Goal: Communication & Community: Ask a question

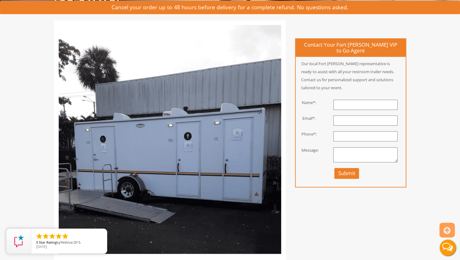
scroll to position [47, 0]
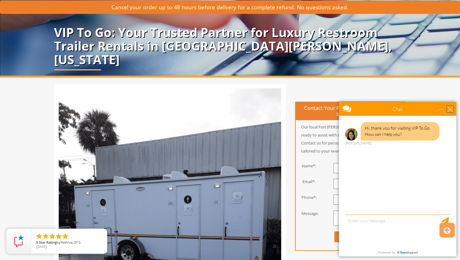
click at [450, 109] on div "close" at bounding box center [450, 109] width 6 height 6
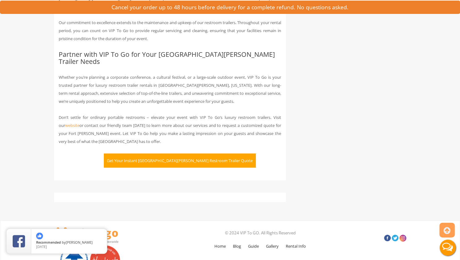
scroll to position [1265, 0]
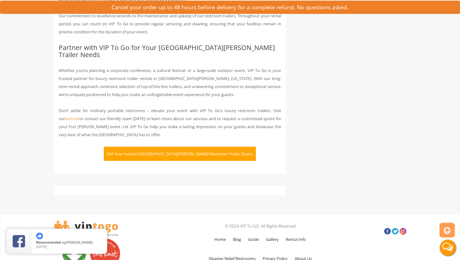
click at [193, 147] on button "Get Your Instant Fort Wayne Restroom Trailer Quote" at bounding box center [180, 154] width 152 height 14
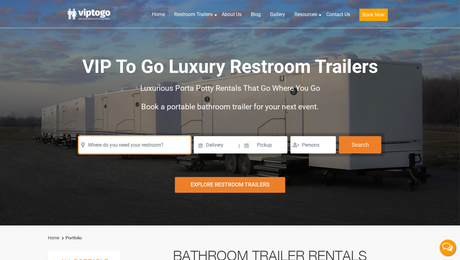
click at [156, 145] on input "text" at bounding box center [135, 144] width 112 height 17
type input "r"
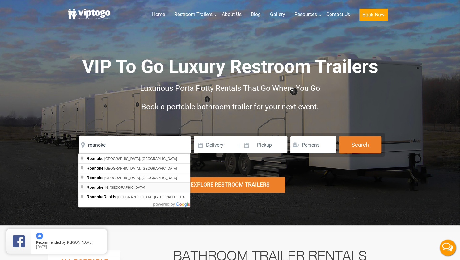
type input "Roanoke, IN, USA"
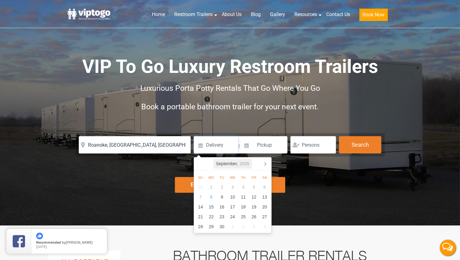
click at [242, 163] on icon "2025" at bounding box center [244, 163] width 10 height 7
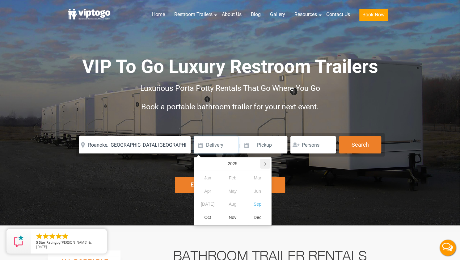
click at [267, 166] on icon at bounding box center [265, 164] width 10 height 10
click at [260, 202] on div "Sep" at bounding box center [257, 204] width 25 height 13
click at [267, 217] on div "26" at bounding box center [264, 217] width 11 height 10
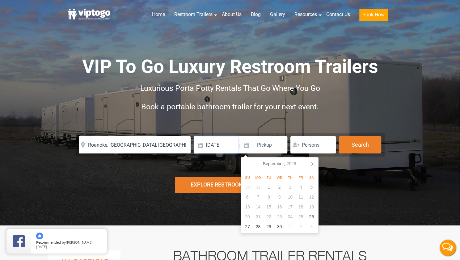
click at [200, 142] on input "09/26/2026" at bounding box center [216, 144] width 44 height 17
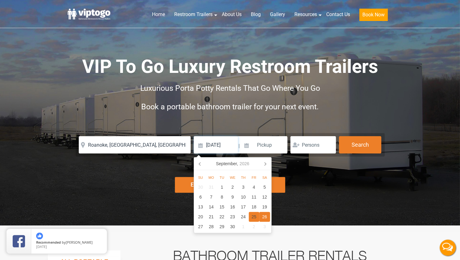
click at [252, 218] on div "25" at bounding box center [254, 217] width 11 height 10
click at [223, 145] on input "09/25/2026" at bounding box center [216, 144] width 44 height 17
click at [265, 216] on div "26" at bounding box center [264, 217] width 11 height 10
type input "09/26/2026"
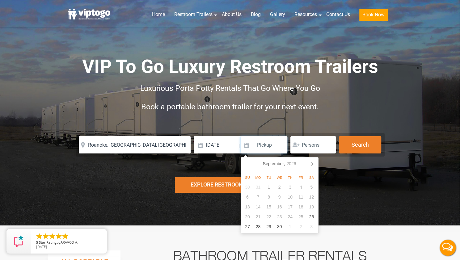
click at [253, 148] on input at bounding box center [264, 144] width 47 height 17
click at [248, 229] on div "27" at bounding box center [247, 227] width 11 height 10
type input "09/27/2026"
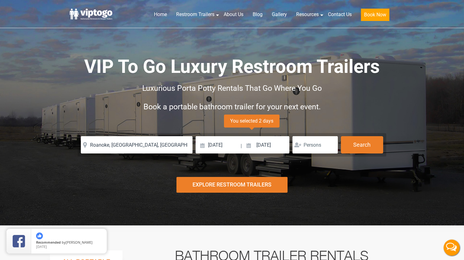
click at [319, 150] on body "Home Restroom Trailers Restroom Trailers by Type All Restroom Trailers ADA Rest…" at bounding box center [232, 130] width 464 height 260
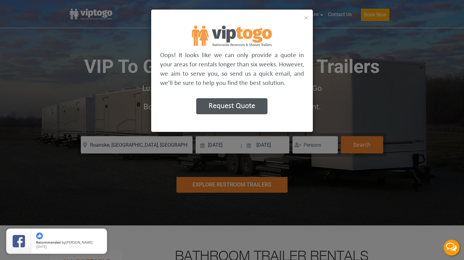
click at [305, 18] on button "×" at bounding box center [307, 17] width 4 height 7
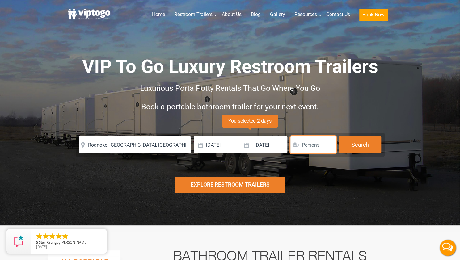
click at [314, 146] on input "number" at bounding box center [312, 144] width 45 height 17
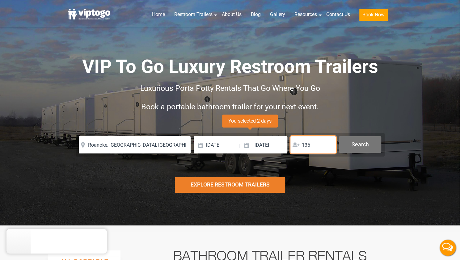
type input "135"
click at [368, 148] on button "Search" at bounding box center [360, 144] width 42 height 17
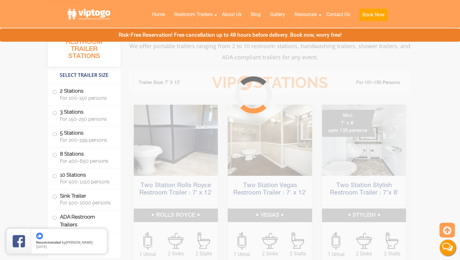
scroll to position [250, 0]
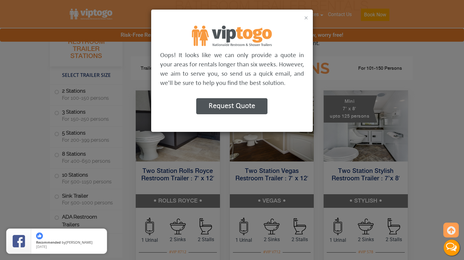
click at [306, 18] on button "×" at bounding box center [307, 17] width 4 height 7
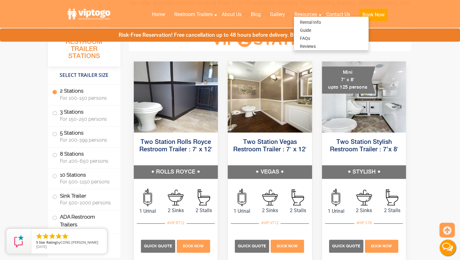
scroll to position [278, 0]
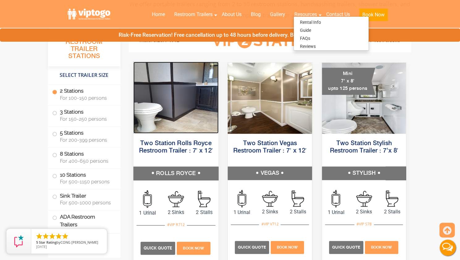
click at [176, 118] on img at bounding box center [175, 98] width 85 height 72
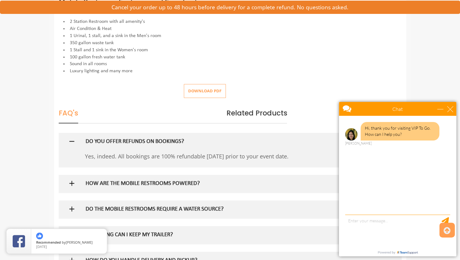
scroll to position [271, 0]
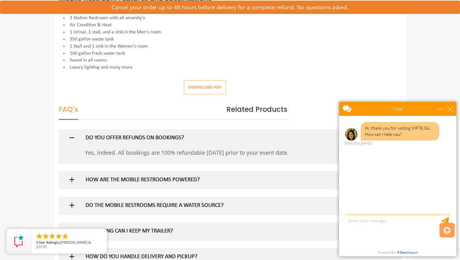
click at [156, 180] on h5 "HOW ARE THE MOBILE RESTROOMS POWERED?" at bounding box center [220, 180] width 269 height 6
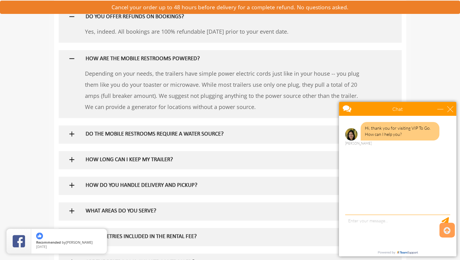
scroll to position [393, 0]
click at [78, 65] on div at bounding box center [230, 59] width 334 height 18
click at [71, 132] on img at bounding box center [72, 134] width 8 height 8
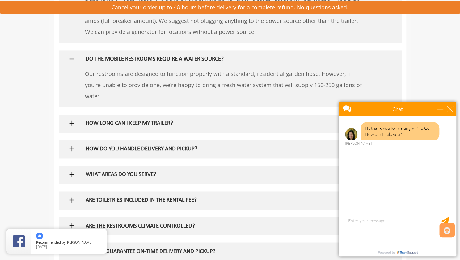
scroll to position [471, 0]
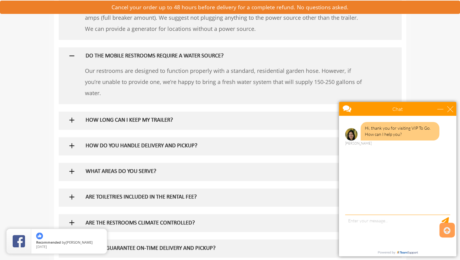
click at [83, 123] on div "HOW LONG CAN I KEEP MY TRAILER?" at bounding box center [220, 120] width 278 height 18
click at [74, 121] on img at bounding box center [72, 120] width 8 height 8
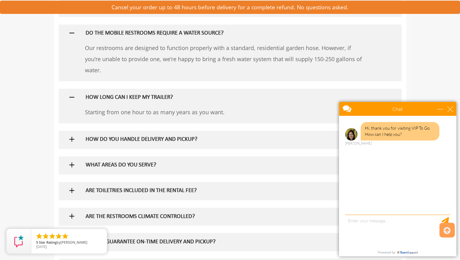
scroll to position [496, 0]
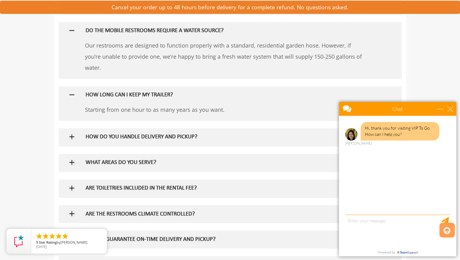
click at [74, 136] on img at bounding box center [72, 137] width 8 height 8
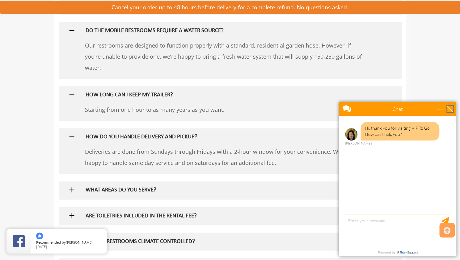
click at [451, 108] on div "close" at bounding box center [450, 109] width 6 height 6
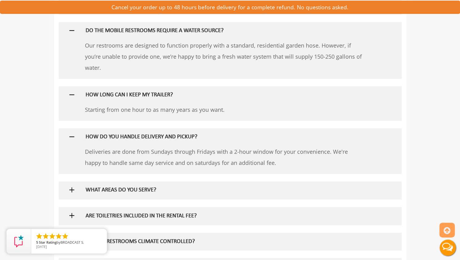
scroll to position [535, 0]
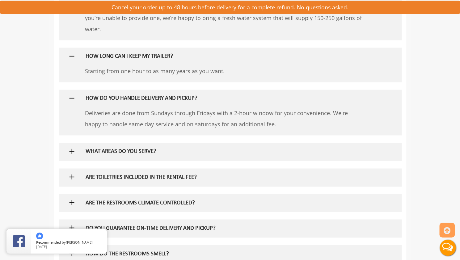
click at [138, 150] on h5 "WHAT AREAS DO YOU SERVE?" at bounding box center [220, 152] width 269 height 6
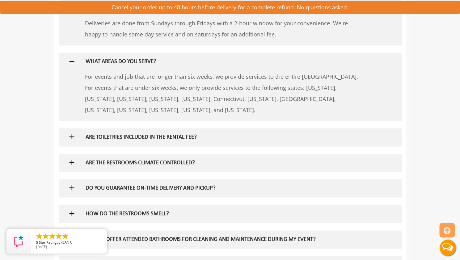
scroll to position [631, 0]
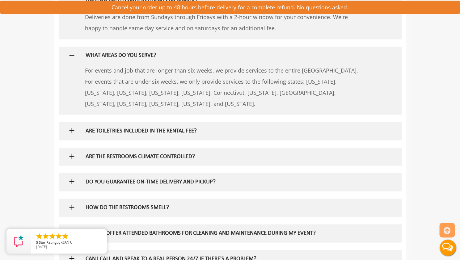
click at [103, 155] on h5 "ARE THE RESTROOMS CLIMATE CONTROLLED?" at bounding box center [220, 156] width 269 height 6
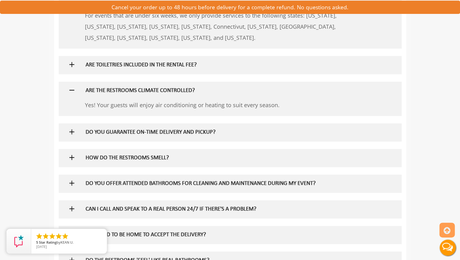
scroll to position [697, 0]
click at [108, 129] on h5 "DO YOU GUARANTEE ON-TIME DELIVERY AND PICKUP?" at bounding box center [220, 132] width 269 height 6
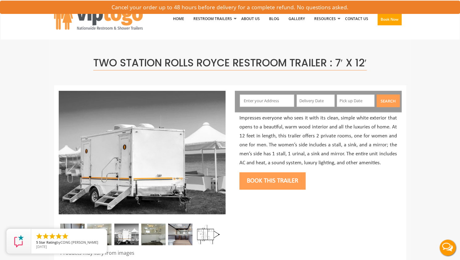
scroll to position [36, 0]
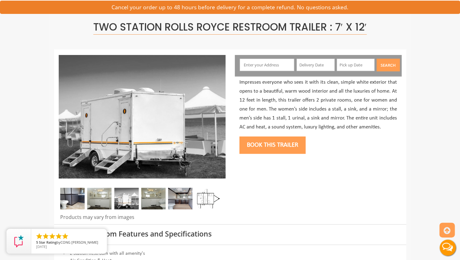
click at [96, 199] on img at bounding box center [99, 199] width 24 height 22
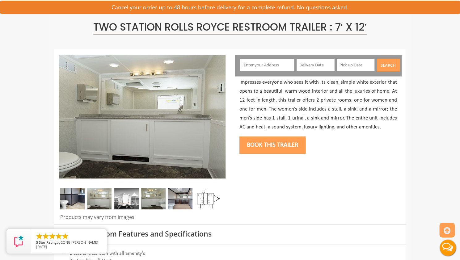
click at [120, 194] on img at bounding box center [126, 199] width 24 height 22
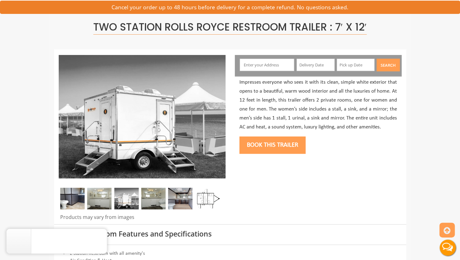
click at [154, 195] on img at bounding box center [153, 199] width 24 height 22
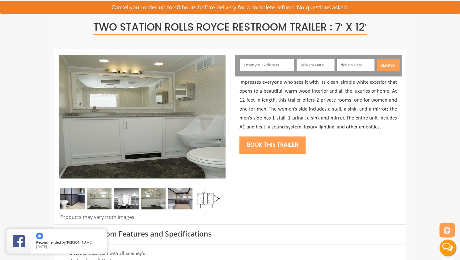
click at [179, 202] on img at bounding box center [180, 199] width 24 height 22
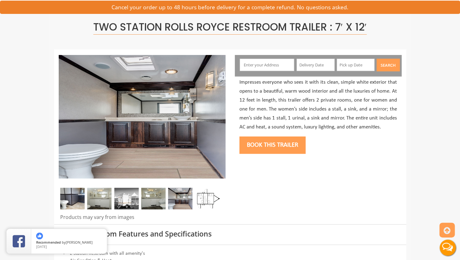
click at [202, 196] on img at bounding box center [207, 199] width 24 height 22
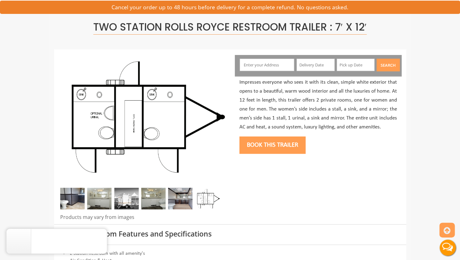
click at [219, 197] on img at bounding box center [207, 199] width 24 height 22
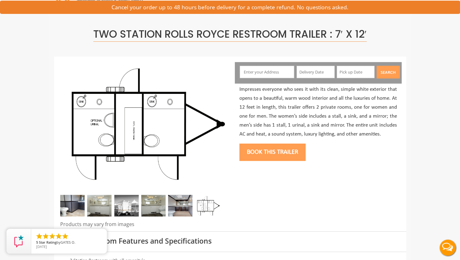
scroll to position [28, 0]
click at [269, 78] on div at bounding box center [263, 72] width 56 height 13
click at [270, 74] on input "text" at bounding box center [267, 72] width 54 height 12
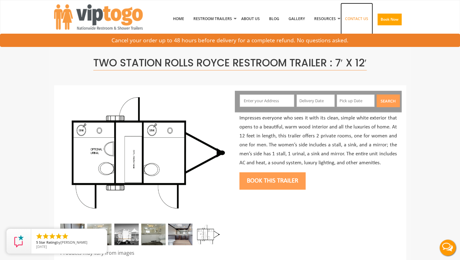
click at [353, 19] on link "Contact Us" at bounding box center [356, 19] width 32 height 32
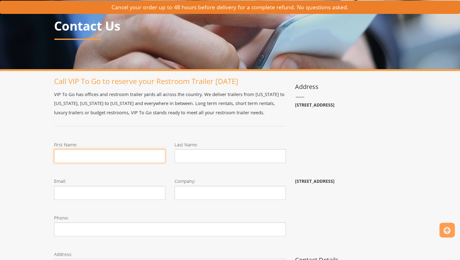
click at [78, 158] on input "First Name:" at bounding box center [109, 156] width 111 height 14
type input "Allie"
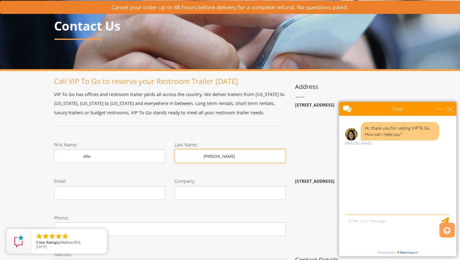
type input "Goeglein"
click at [203, 107] on p "VIP To Go has offices and restroom trailer yards all across the country. We del…" at bounding box center [170, 103] width 232 height 27
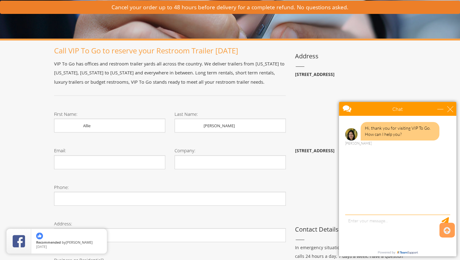
scroll to position [79, 0]
click at [449, 107] on div "close" at bounding box center [450, 109] width 6 height 6
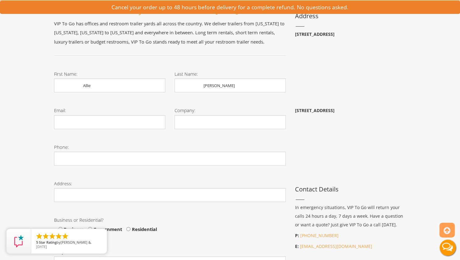
scroll to position [114, 0]
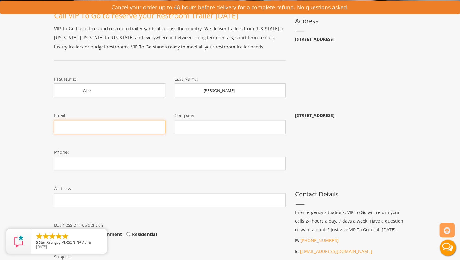
click at [104, 124] on input "Email:" at bounding box center [109, 127] width 111 height 14
type input "alliegoeglein@yahoo.com"
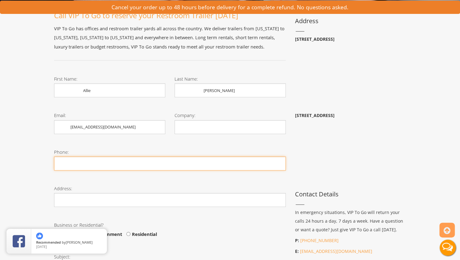
drag, startPoint x: 71, startPoint y: 161, endPoint x: 75, endPoint y: 162, distance: 4.6
click at [71, 161] on input "Contact form" at bounding box center [170, 164] width 232 height 14
type input "317-850-0617"
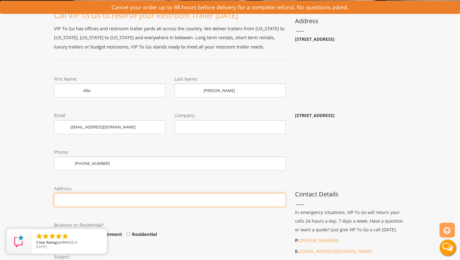
click at [84, 198] on input "Phone:" at bounding box center [170, 200] width 232 height 14
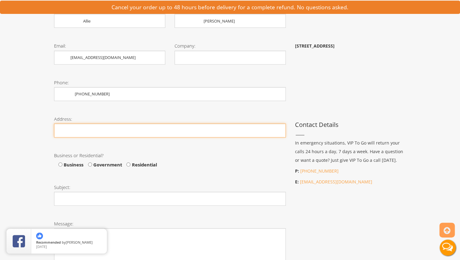
scroll to position [183, 0]
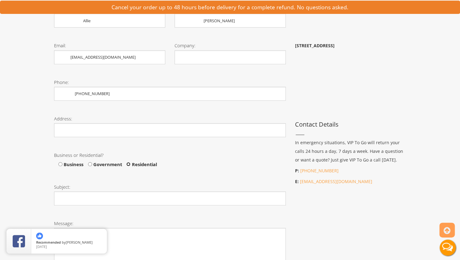
click at [129, 165] on input "Residential" at bounding box center [128, 164] width 4 height 4
radio input "true"
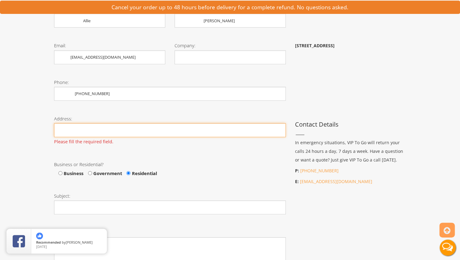
click at [93, 126] on input "Phone:" at bounding box center [170, 130] width 232 height 14
type input "16813 Zubrick Rd Roanoke, IN 46783"
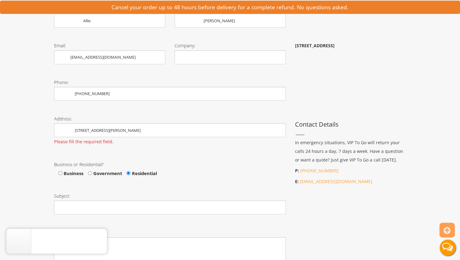
click at [112, 155] on div "Business or Residential? Business Government Residential" at bounding box center [169, 171] width 241 height 32
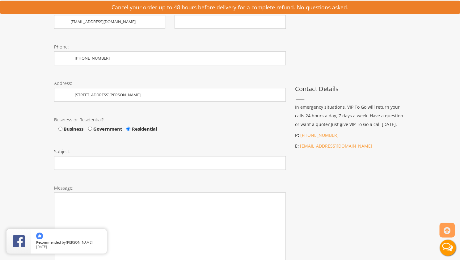
scroll to position [221, 0]
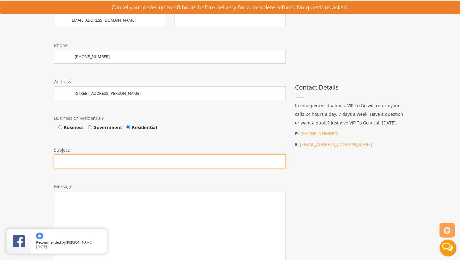
click at [86, 165] on input "Subject:" at bounding box center [170, 161] width 232 height 14
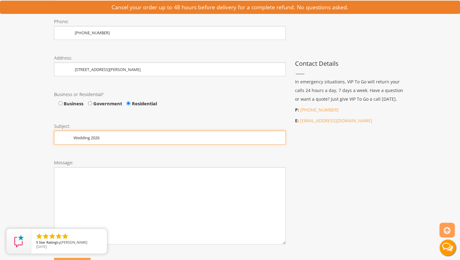
scroll to position [245, 0]
type input "Wedding 2026"
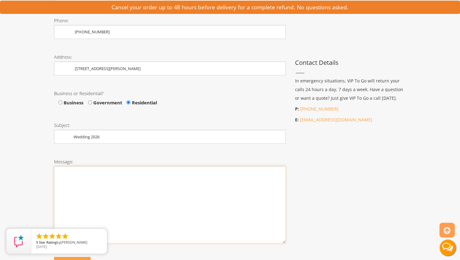
click at [79, 177] on textarea "Message:" at bounding box center [170, 204] width 232 height 77
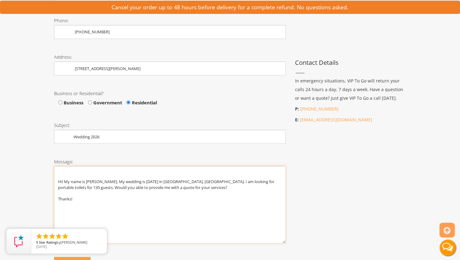
click at [63, 183] on textarea "Hi! My name is Allie Goeglein. My wedding is September 26, 2026 in Roanoke, IN.…" at bounding box center [170, 204] width 232 height 77
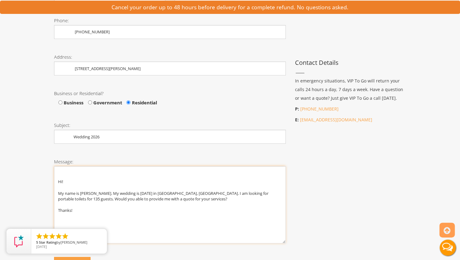
click at [121, 211] on textarea "Hi! My name is Allie Goeglein. My wedding is September 26, 2026 in Roanoke, IN.…" at bounding box center [170, 204] width 232 height 77
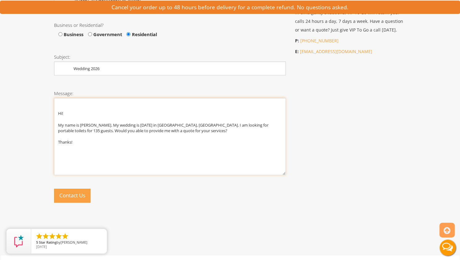
scroll to position [347, 0]
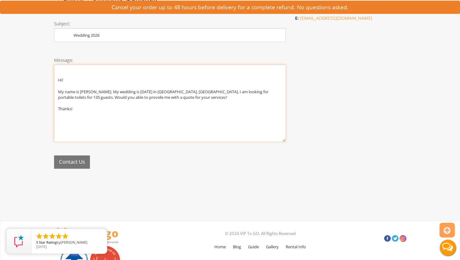
type textarea "Hi! My name is Allie Goeglein. My wedding is September 26, 2026 in Roanoke, IN.…"
click at [69, 164] on button "Contact Us" at bounding box center [72, 161] width 36 height 13
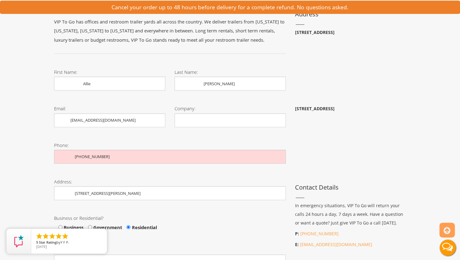
scroll to position [0, 0]
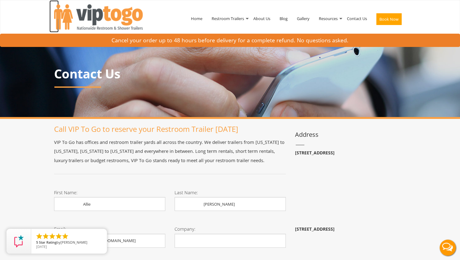
click at [125, 15] on img at bounding box center [98, 16] width 89 height 25
